Goal: Information Seeking & Learning: Find specific page/section

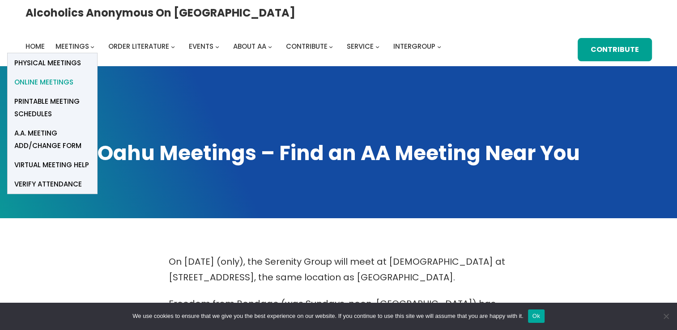
click at [73, 76] on span "Online Meetings" at bounding box center [43, 82] width 59 height 13
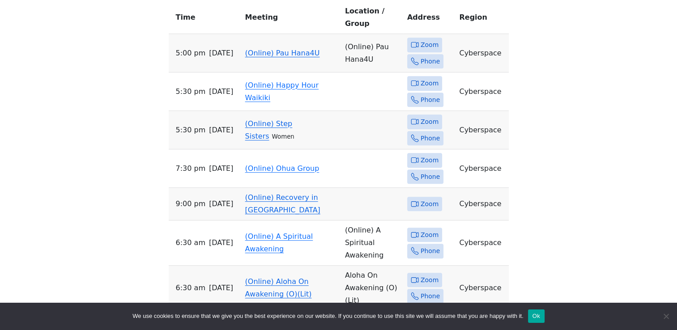
scroll to position [451, 0]
click at [104, 204] on div "On [DATE] (only), the Serenity Group will meet at [DEMOGRAPHIC_DATA] at [STREET…" at bounding box center [338, 295] width 609 height 982
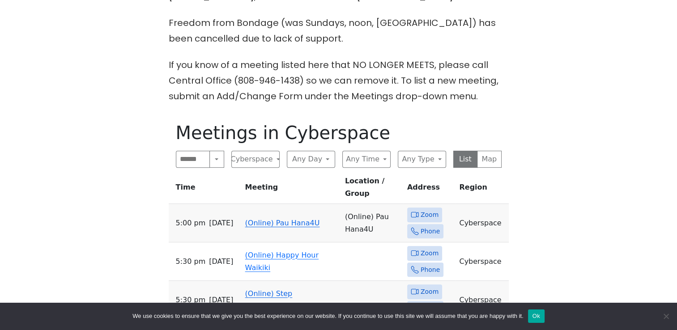
scroll to position [295, 0]
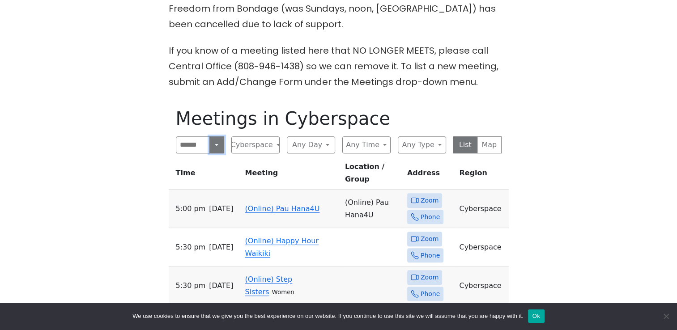
click at [218, 140] on button "Search" at bounding box center [216, 144] width 14 height 17
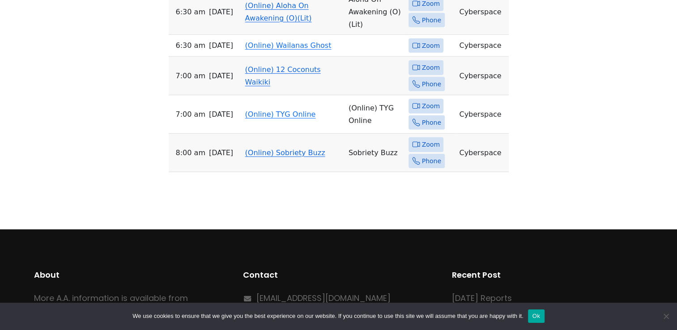
scroll to position [2820, 0]
